Goal: Check status: Check status

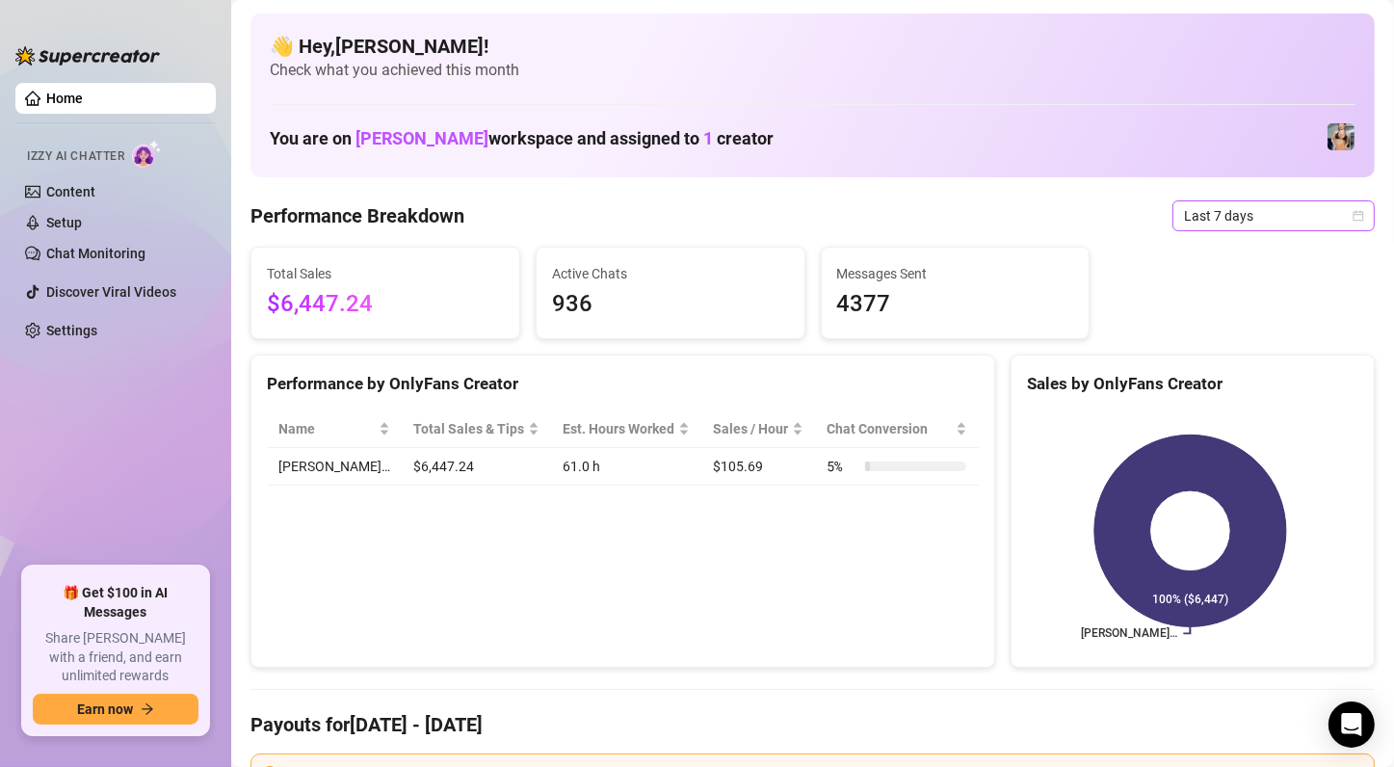
click at [1353, 217] on icon "calendar" at bounding box center [1359, 216] width 12 height 12
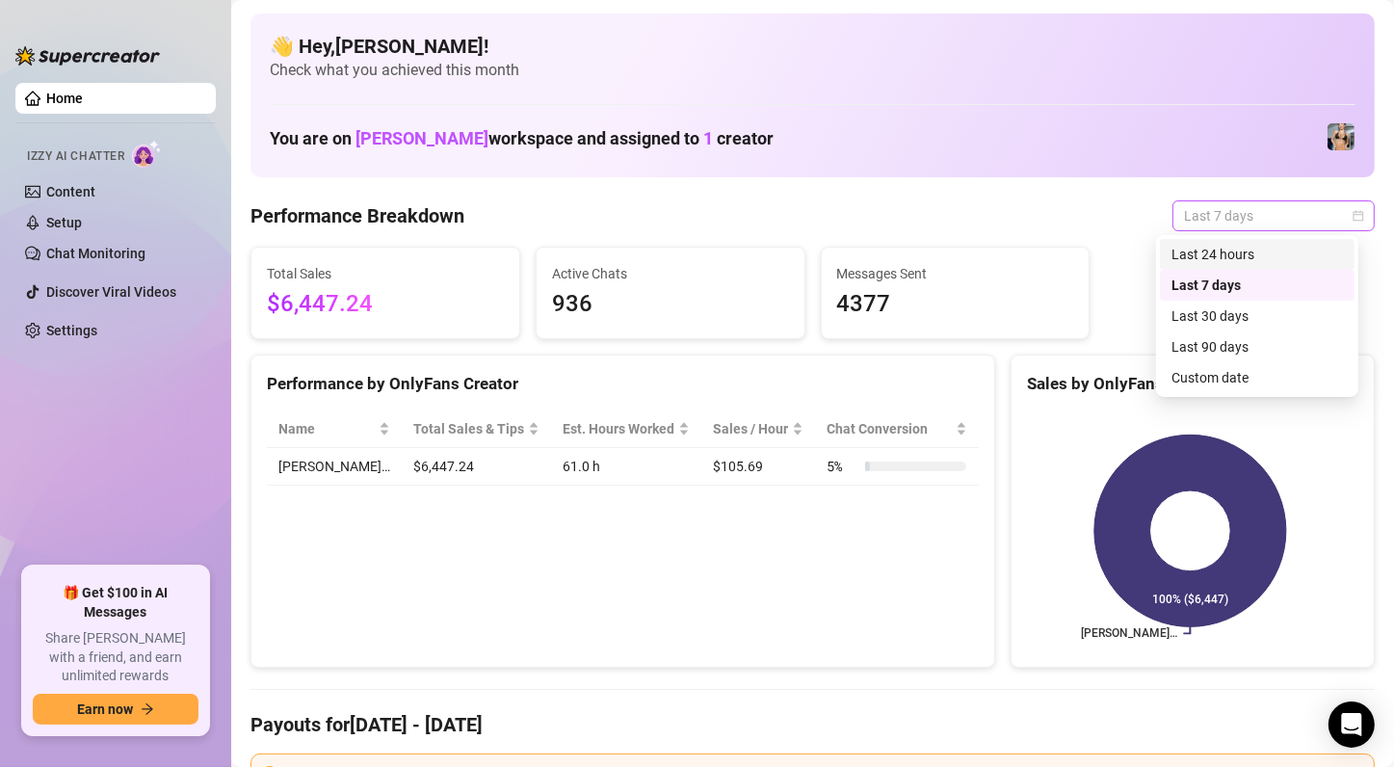
click at [1353, 216] on icon "calendar" at bounding box center [1359, 216] width 12 height 12
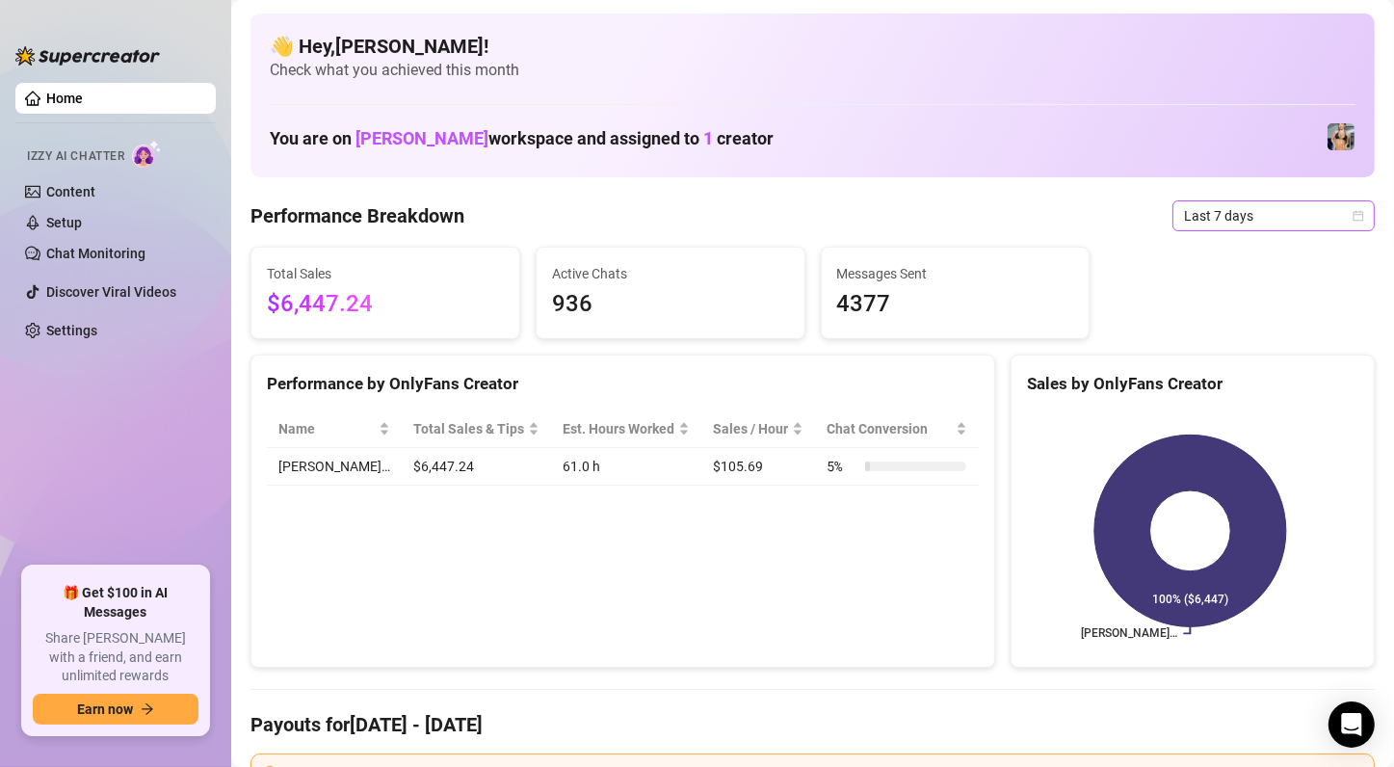
click at [1353, 214] on icon "calendar" at bounding box center [1359, 216] width 12 height 12
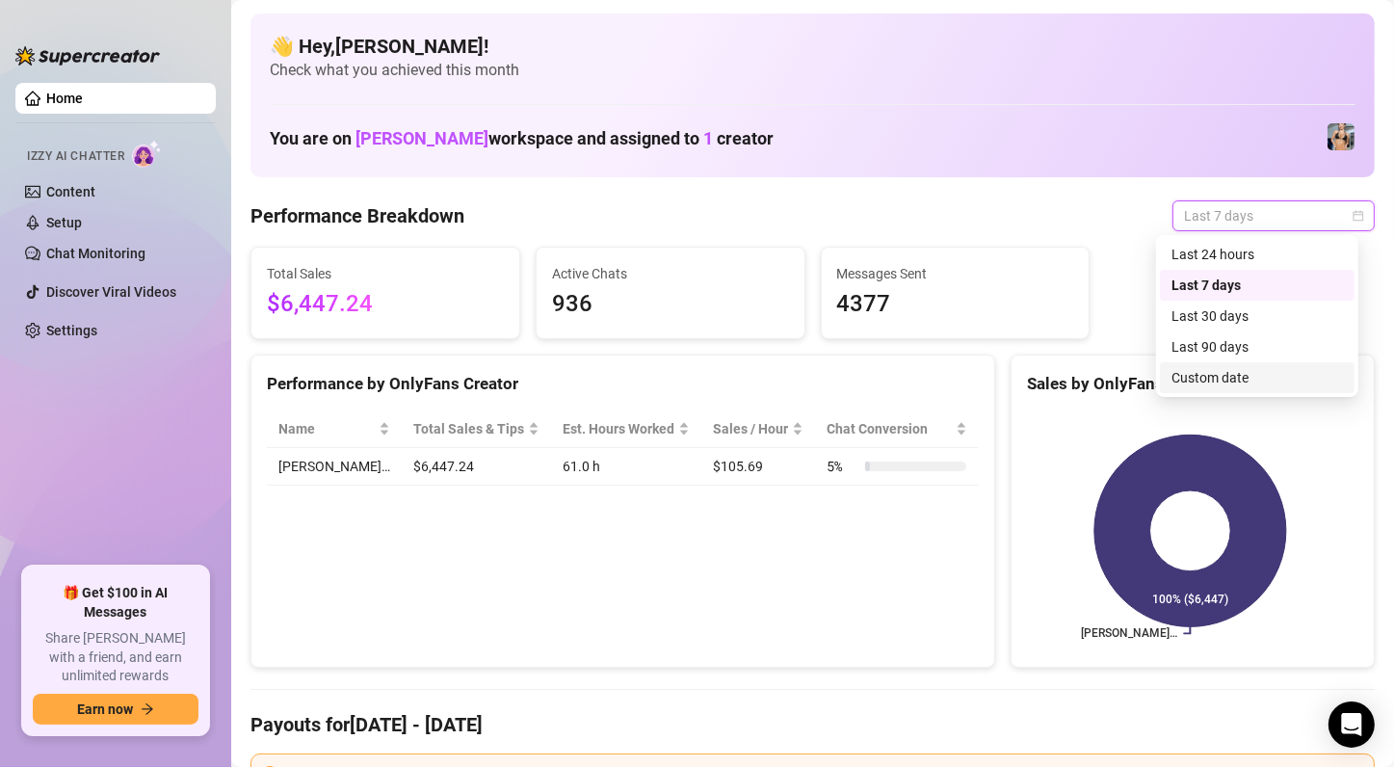
click at [1226, 379] on div "Custom date" at bounding box center [1258, 377] width 172 height 21
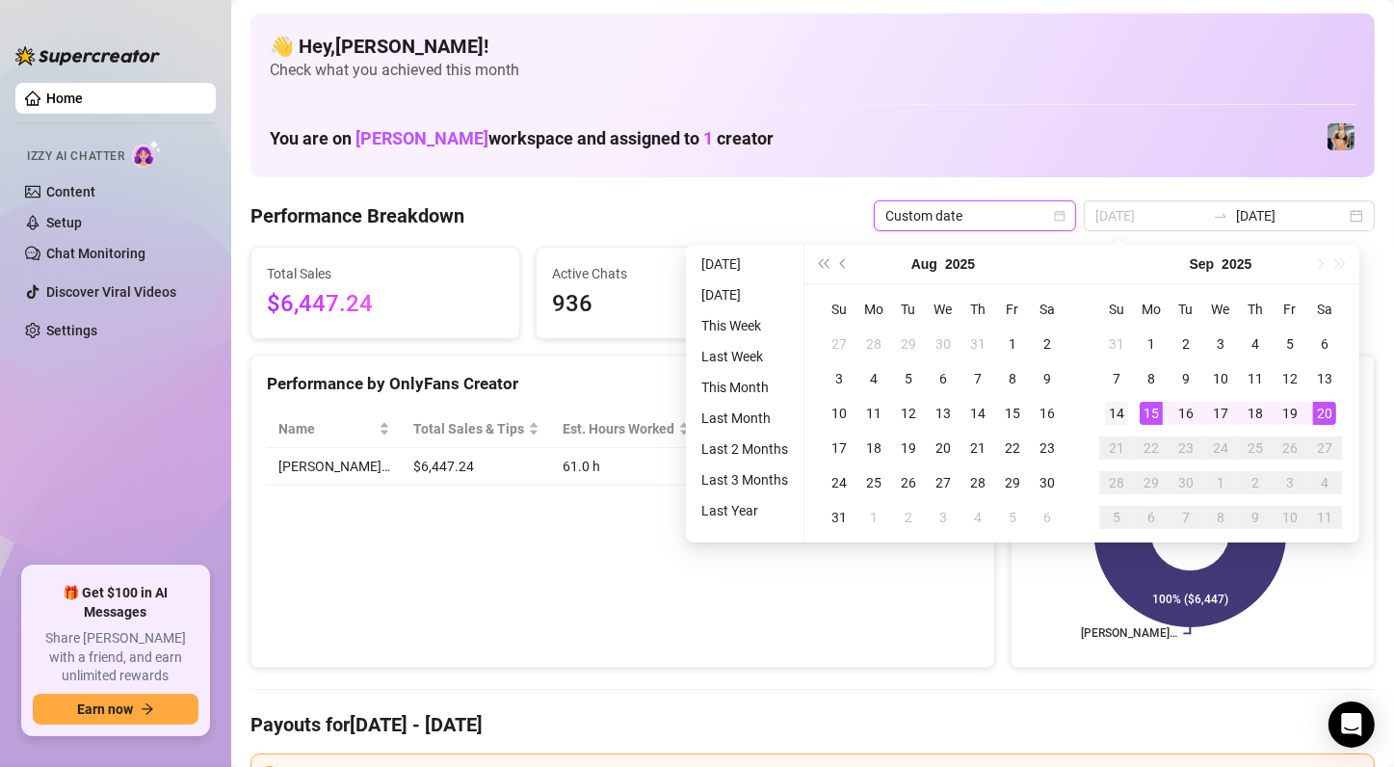
type input "[DATE]"
click at [1113, 412] on div "14" at bounding box center [1116, 413] width 23 height 23
type input "[DATE]"
click at [1321, 412] on div "20" at bounding box center [1324, 413] width 23 height 23
type input "[DATE]"
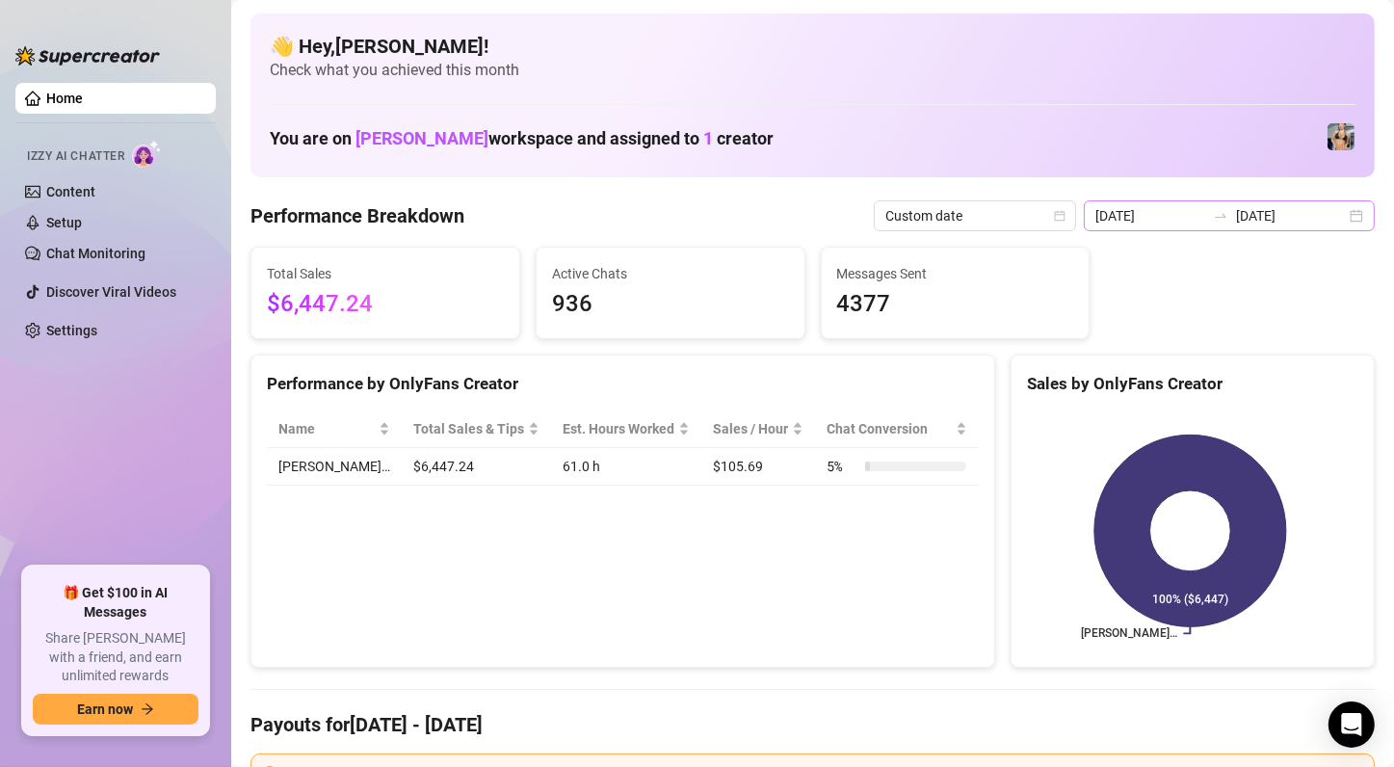
click at [1344, 213] on div "[DATE] [DATE]" at bounding box center [1229, 215] width 291 height 31
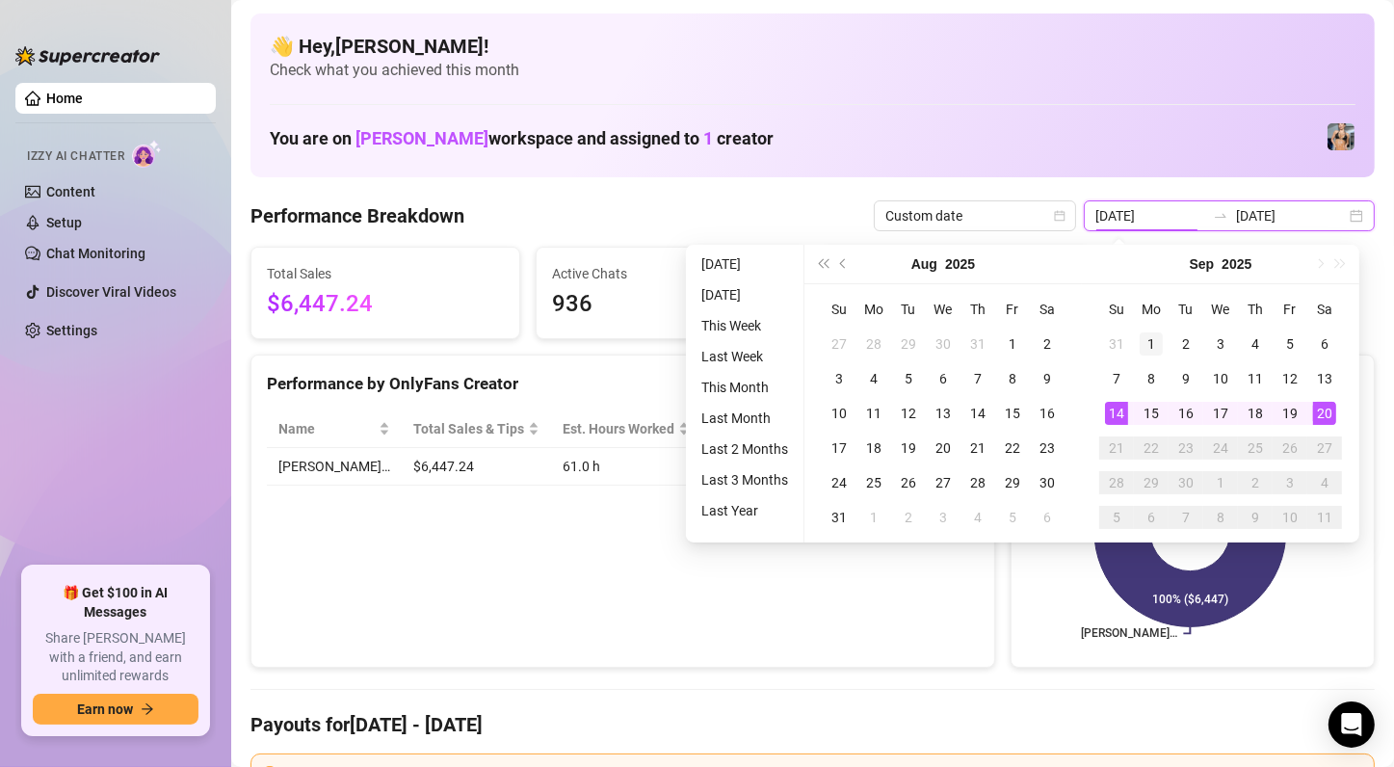
type input "[DATE]"
click at [1148, 338] on div "1" at bounding box center [1151, 343] width 23 height 23
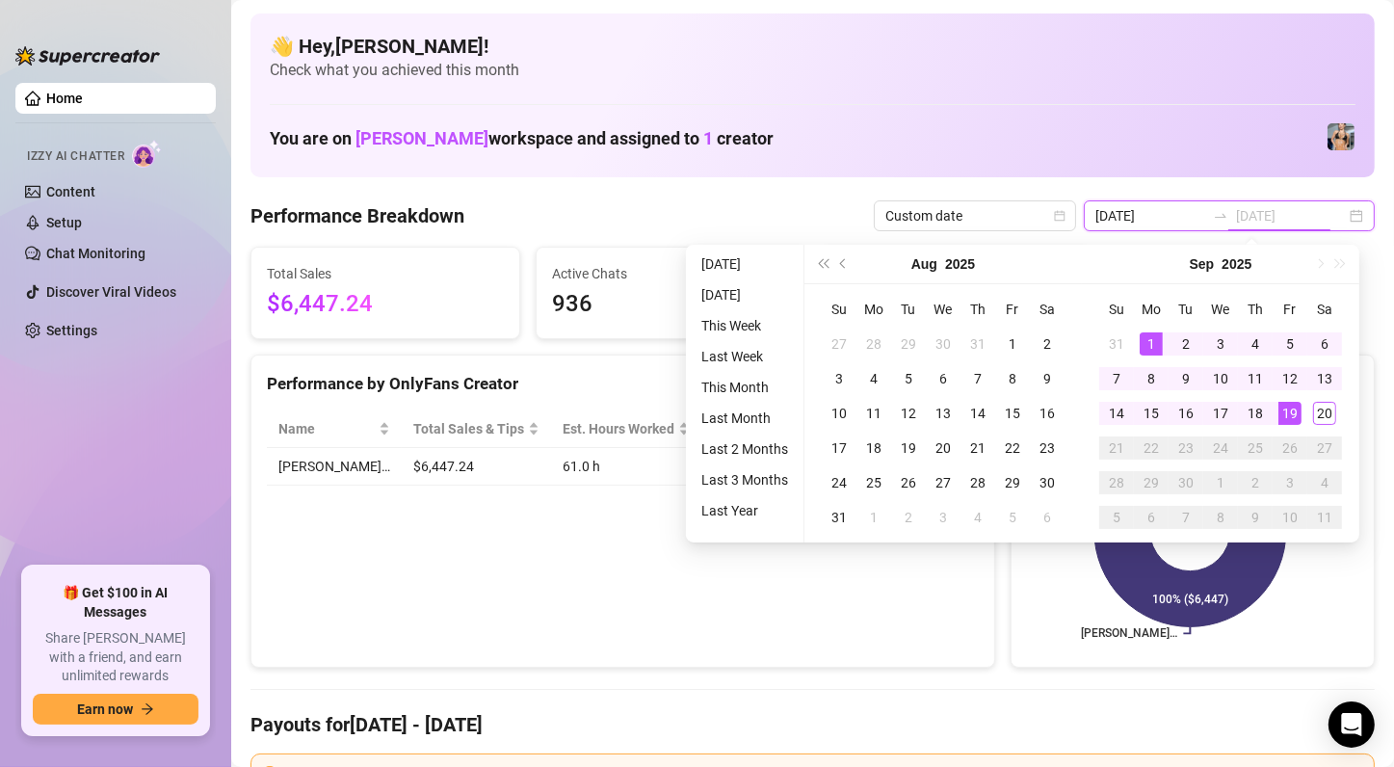
type input "[DATE]"
click at [1318, 427] on td "20" at bounding box center [1325, 413] width 35 height 35
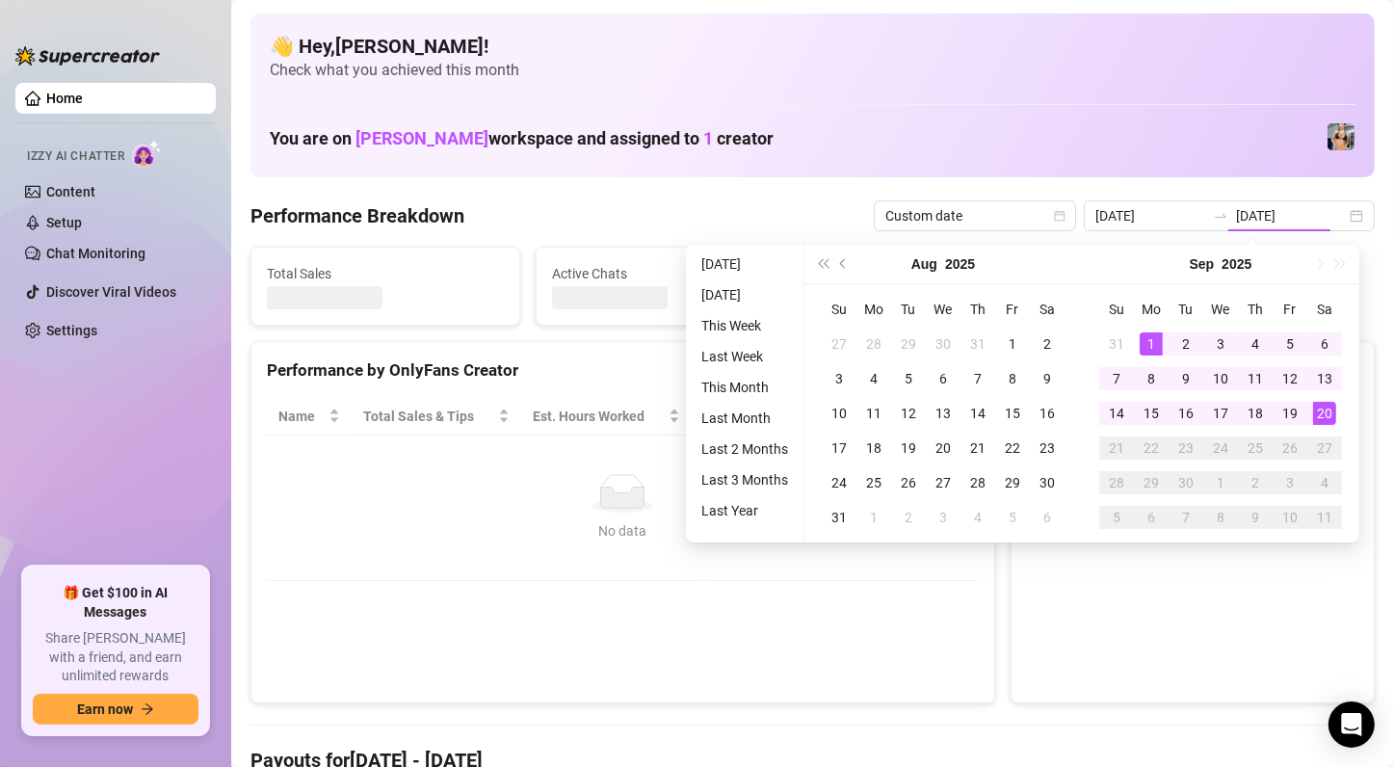
type input "[DATE]"
